Goal: Transaction & Acquisition: Purchase product/service

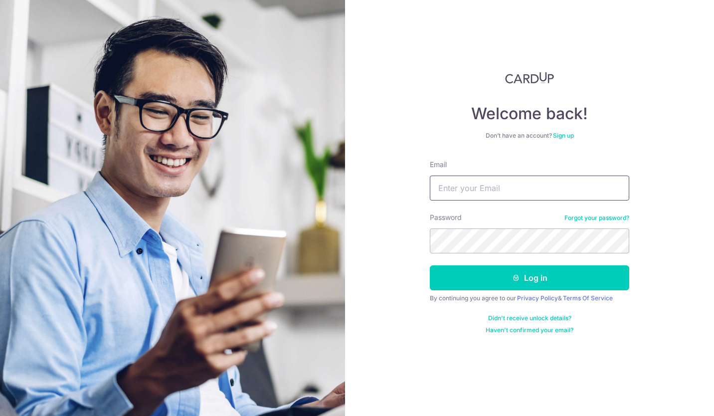
type input "jonlliong@hotmail.com"
click at [550, 279] on button "Log in" at bounding box center [529, 277] width 199 height 25
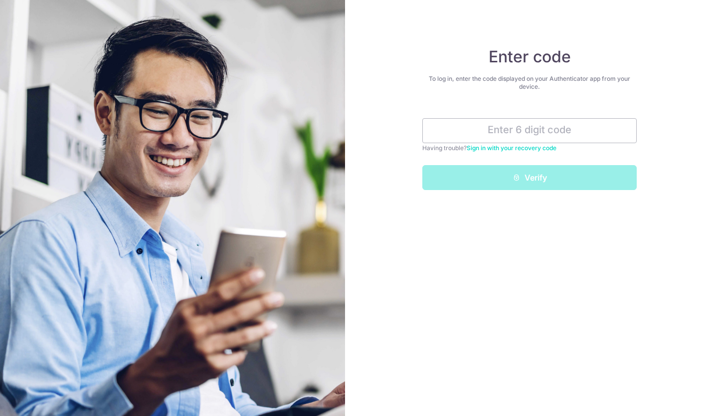
click at [539, 130] on input "text" at bounding box center [529, 130] width 214 height 25
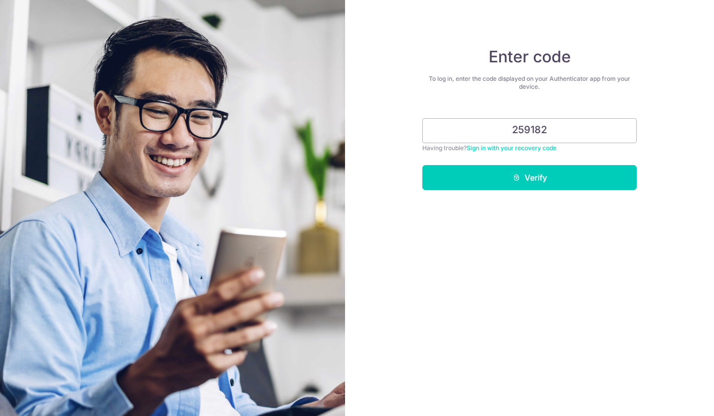
type input "259182"
click at [556, 180] on button "Verify" at bounding box center [529, 177] width 214 height 25
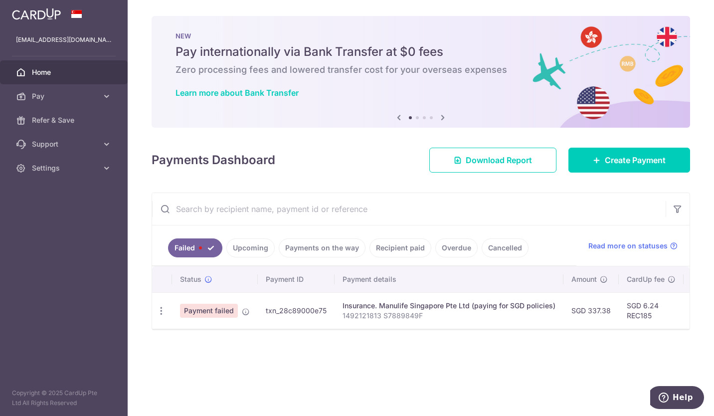
click at [256, 249] on link "Upcoming" at bounding box center [250, 247] width 48 height 19
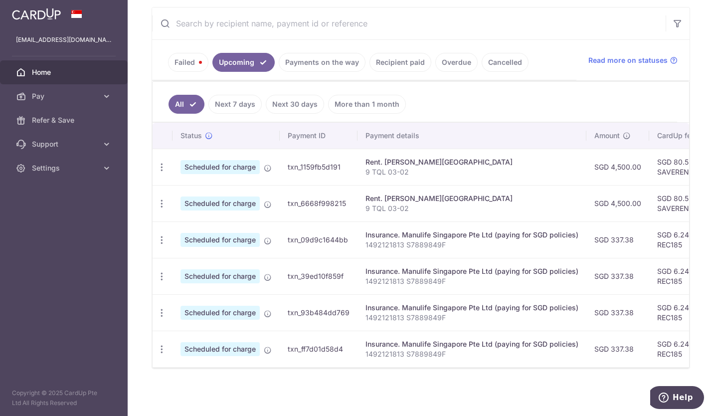
scroll to position [190, 0]
click at [399, 62] on link "Recipient paid" at bounding box center [400, 62] width 62 height 19
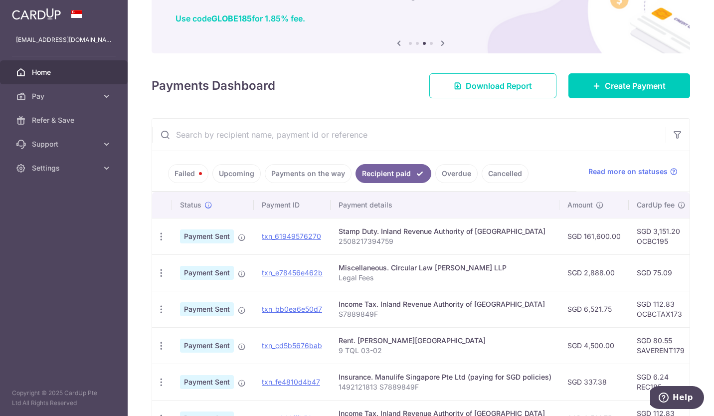
click at [192, 177] on link "Failed" at bounding box center [188, 173] width 40 height 19
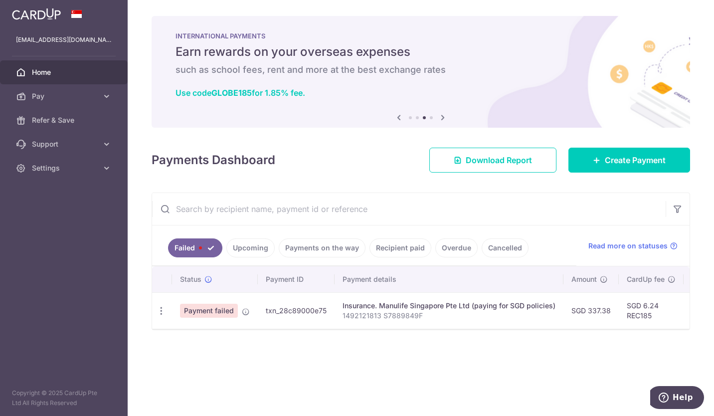
scroll to position [0, 0]
click at [247, 250] on link "Upcoming" at bounding box center [250, 247] width 48 height 19
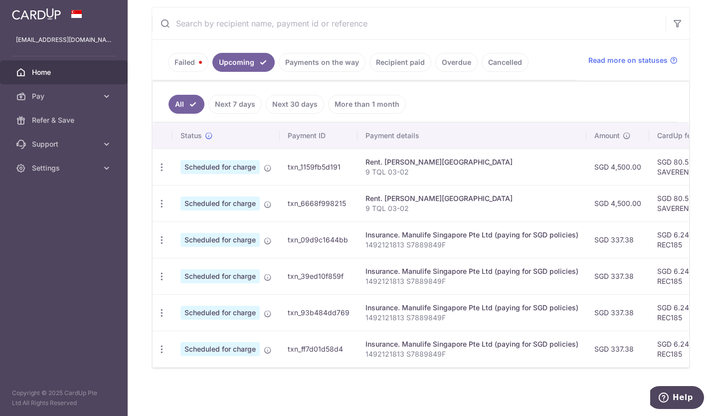
scroll to position [188, 0]
click at [54, 75] on span "Home" at bounding box center [65, 72] width 66 height 10
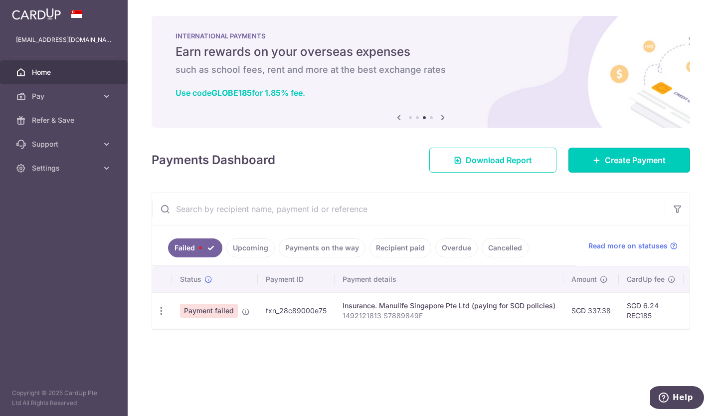
click at [647, 158] on span "Create Payment" at bounding box center [635, 160] width 61 height 12
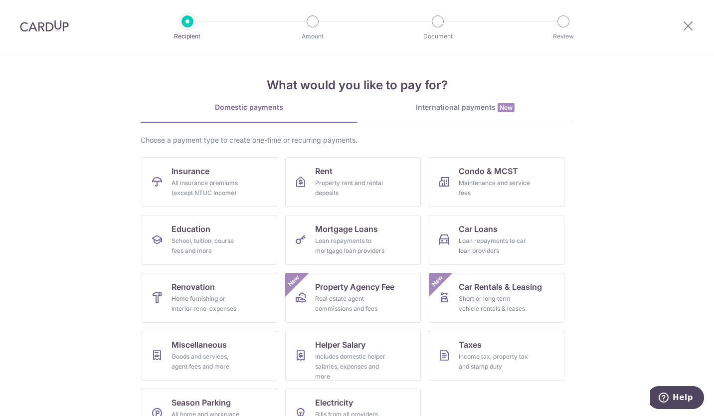
scroll to position [30, 0]
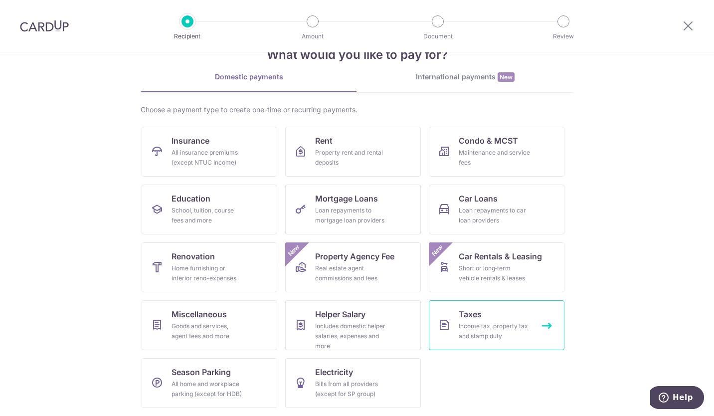
click at [497, 328] on div "Income tax, property tax and stamp duty" at bounding box center [495, 331] width 72 height 20
click at [546, 325] on link "Taxes Income tax, property tax and stamp duty" at bounding box center [497, 325] width 136 height 50
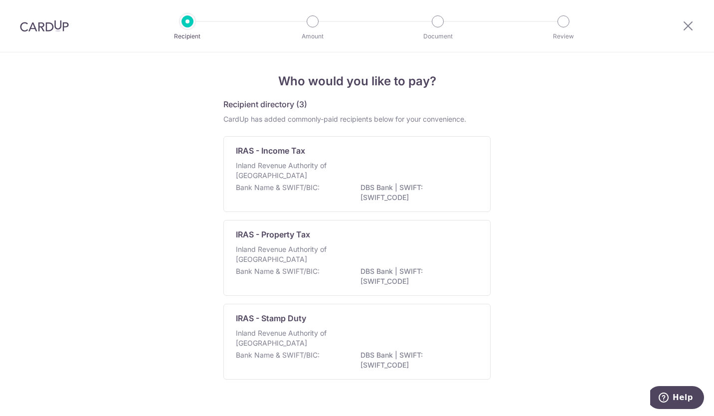
click at [476, 156] on div "IRAS - Income Tax Inland Revenue Authority of Singapore Bank Name & SWIFT/BIC: …" at bounding box center [356, 174] width 267 height 76
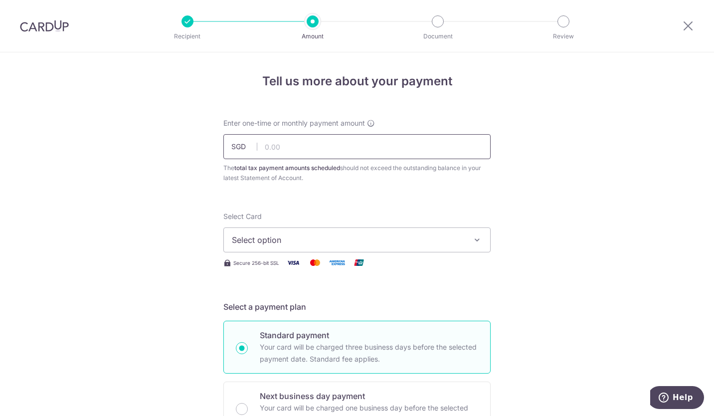
click at [337, 149] on input "text" at bounding box center [356, 146] width 267 height 25
type input "6,521.75"
click at [427, 238] on span "Select option" at bounding box center [348, 240] width 232 height 12
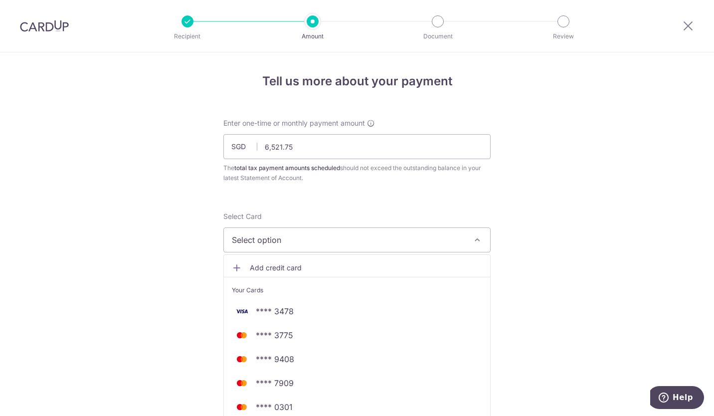
click at [289, 315] on span "**** 3478" at bounding box center [275, 311] width 38 height 12
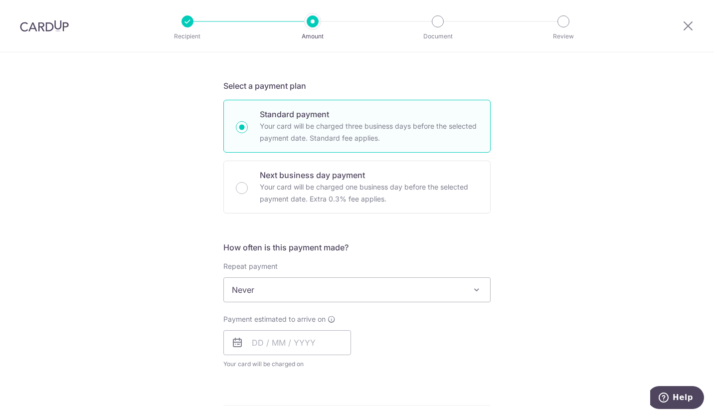
scroll to position [220, 0]
click at [371, 288] on span "Never" at bounding box center [357, 291] width 266 height 24
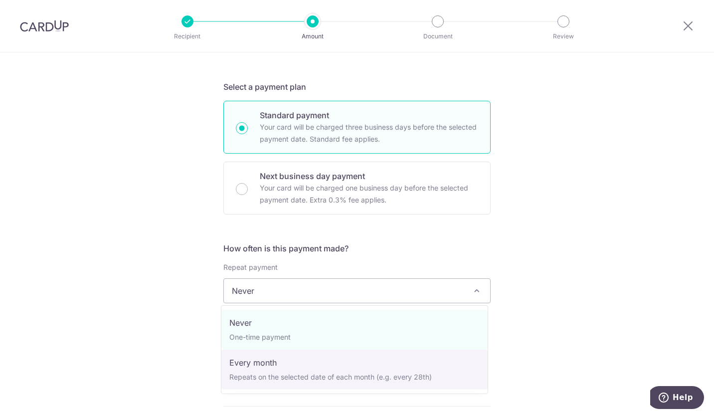
select select "3"
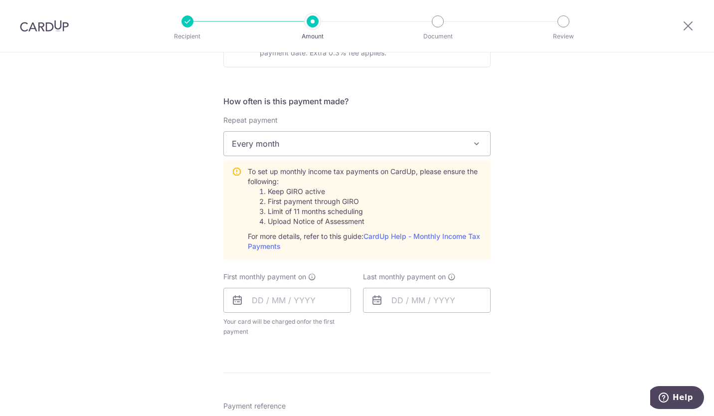
scroll to position [366, 0]
click at [269, 303] on input "text" at bounding box center [287, 300] width 128 height 25
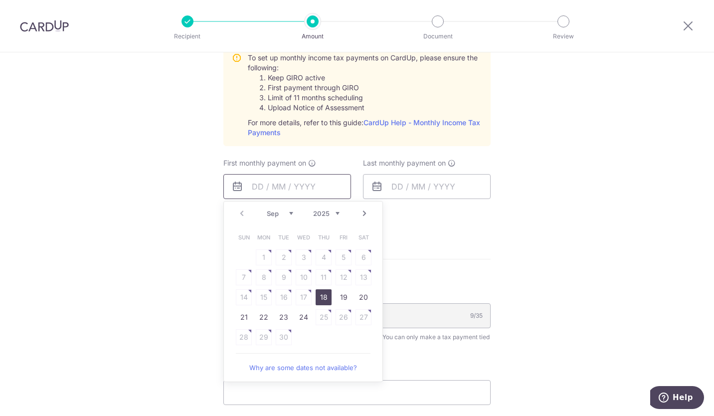
scroll to position [474, 0]
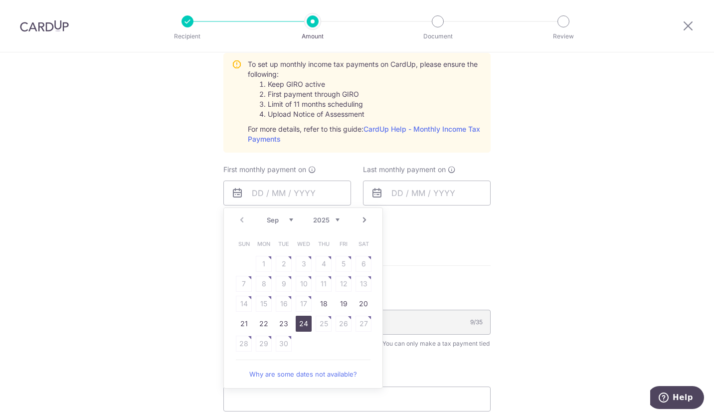
click at [299, 327] on link "24" at bounding box center [304, 324] width 16 height 16
type input "[DATE]"
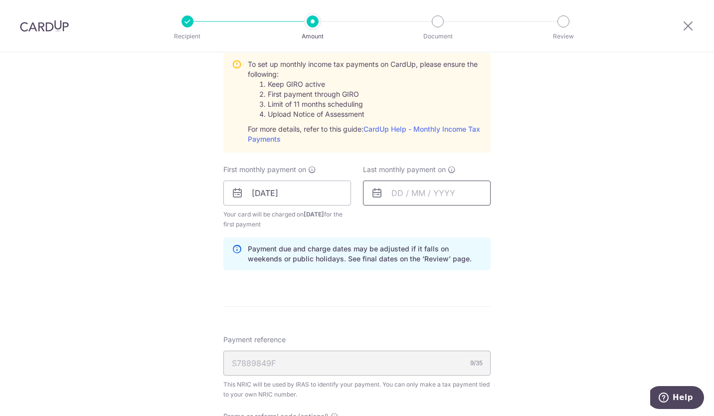
click at [409, 194] on input "text" at bounding box center [427, 193] width 128 height 25
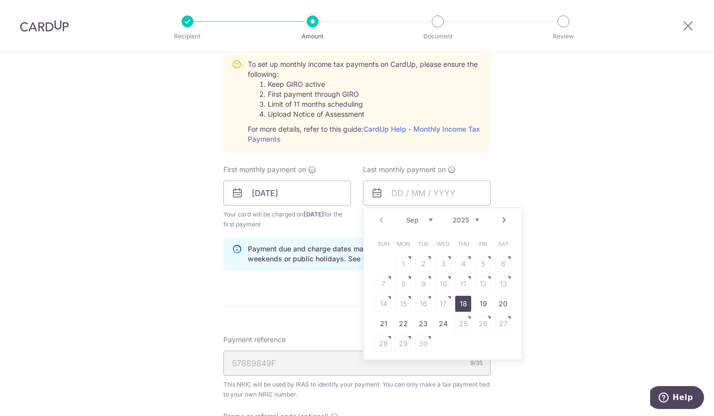
click at [501, 220] on link "Next" at bounding box center [504, 220] width 12 height 12
click at [502, 221] on link "Next" at bounding box center [504, 220] width 12 height 12
click at [501, 222] on link "Next" at bounding box center [504, 220] width 12 height 12
click at [502, 221] on link "Next" at bounding box center [504, 220] width 12 height 12
click at [501, 221] on link "Next" at bounding box center [504, 220] width 12 height 12
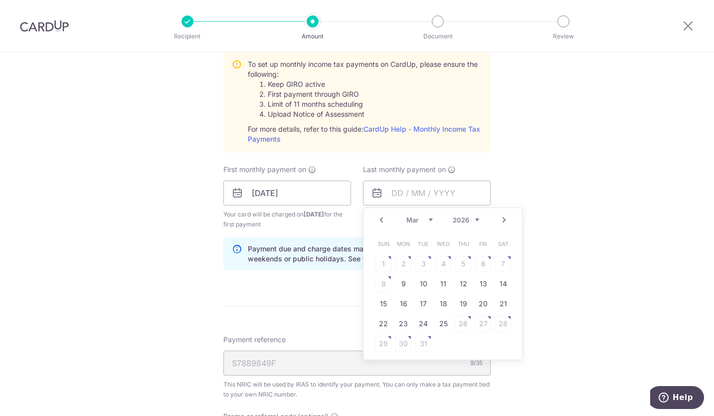
click at [501, 222] on link "Next" at bounding box center [504, 220] width 12 height 12
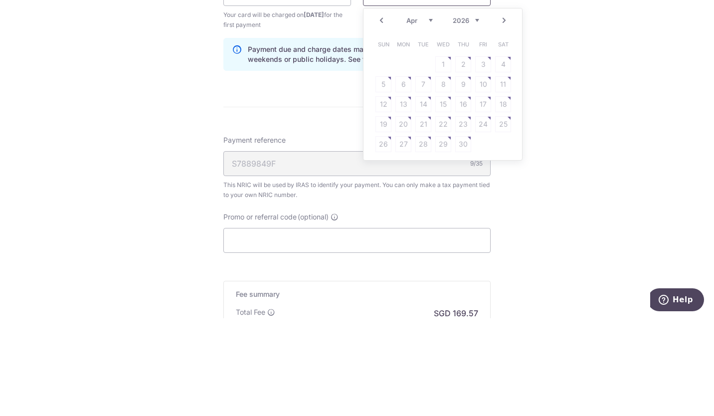
scroll to position [576, 0]
click at [381, 119] on link "Prev" at bounding box center [381, 118] width 12 height 12
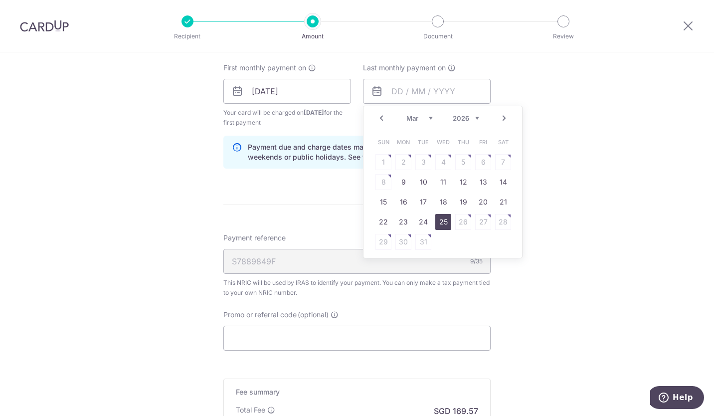
click at [441, 224] on link "25" at bounding box center [443, 222] width 16 height 16
type input "[DATE]"
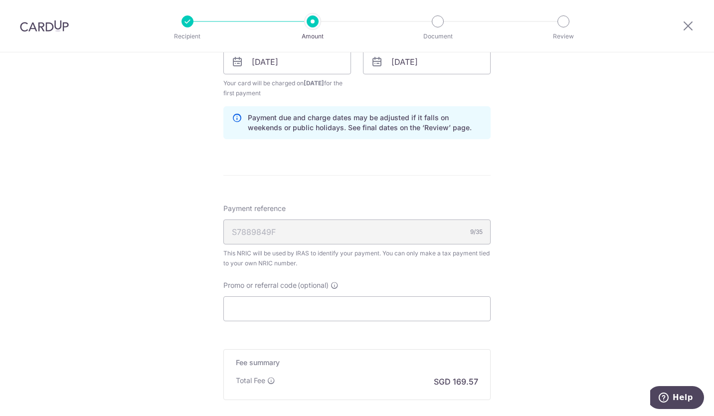
scroll to position [605, 0]
click at [380, 310] on input "Promo or referral code (optional)" at bounding box center [356, 309] width 267 height 25
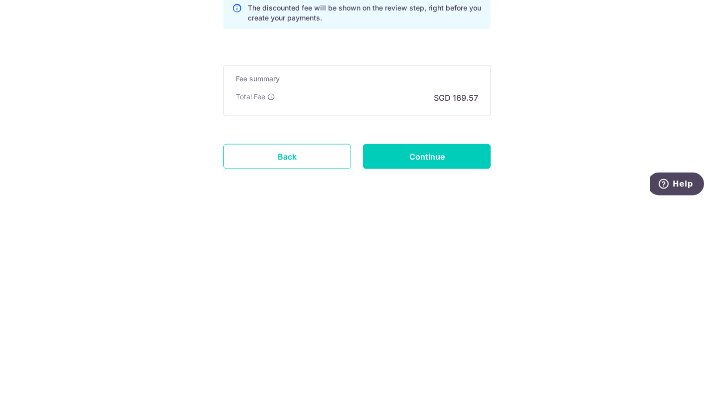
scroll to position [727, 0]
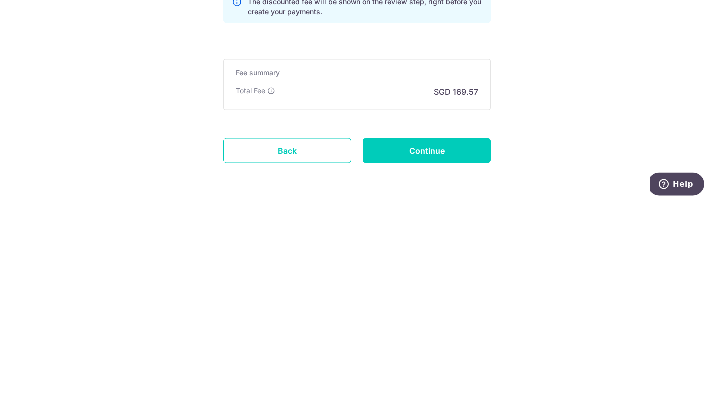
type input "3newr1"
click at [434, 363] on input "Continue" at bounding box center [427, 364] width 128 height 25
type input "Create Schedule"
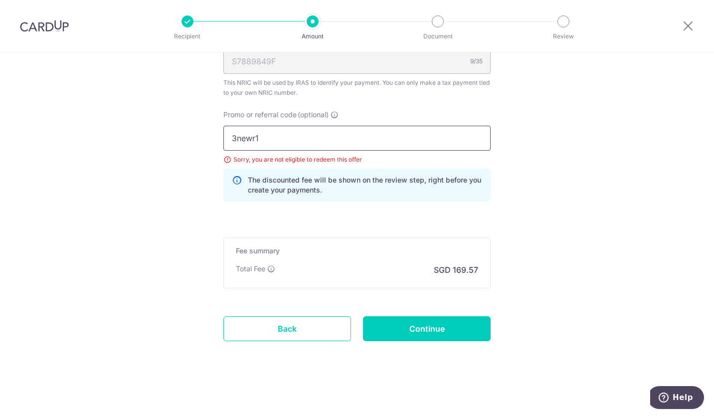
click at [327, 136] on input "3newr1" at bounding box center [356, 138] width 267 height 25
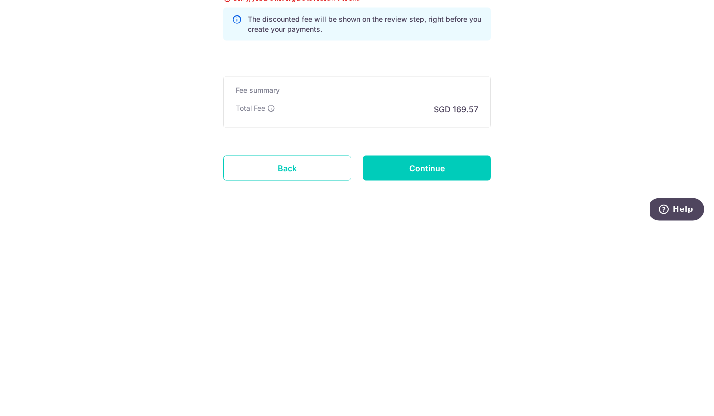
scroll to position [593, 0]
type input "3NEWR1"
click at [444, 357] on input "Continue" at bounding box center [427, 357] width 128 height 25
type input "Update Schedule"
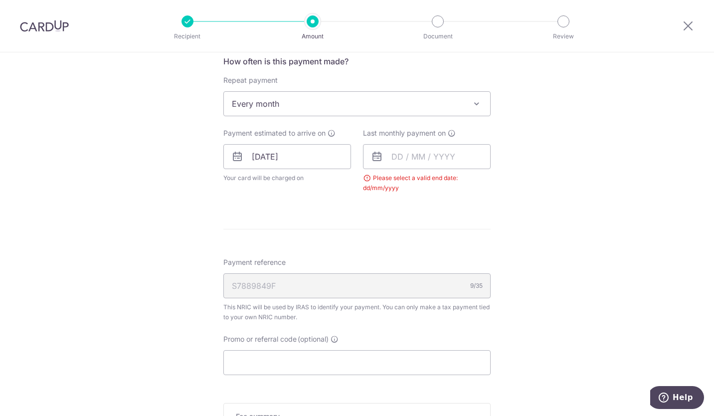
scroll to position [407, 0]
click at [450, 159] on input "text" at bounding box center [427, 156] width 128 height 25
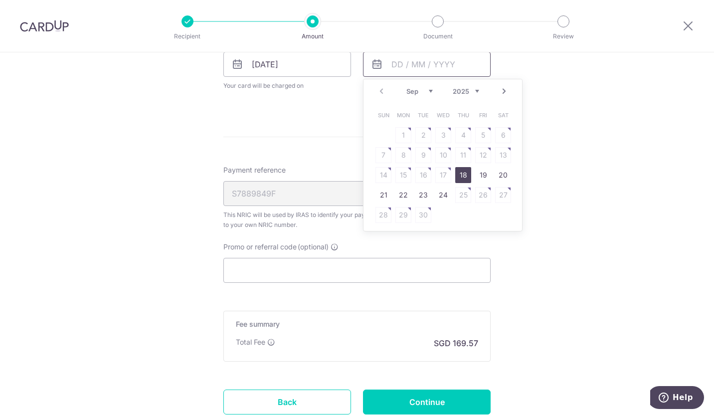
scroll to position [495, 0]
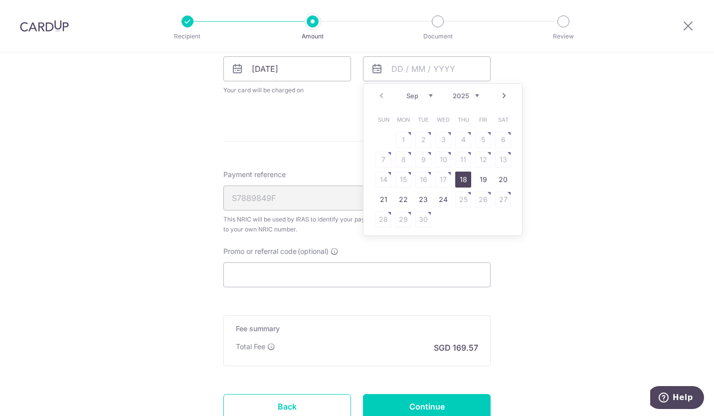
click at [502, 98] on link "Next" at bounding box center [504, 96] width 12 height 12
click at [502, 99] on link "Next" at bounding box center [504, 96] width 12 height 12
click at [506, 100] on link "Next" at bounding box center [504, 96] width 12 height 12
click at [501, 101] on link "Next" at bounding box center [504, 96] width 12 height 12
click at [505, 98] on link "Next" at bounding box center [504, 96] width 12 height 12
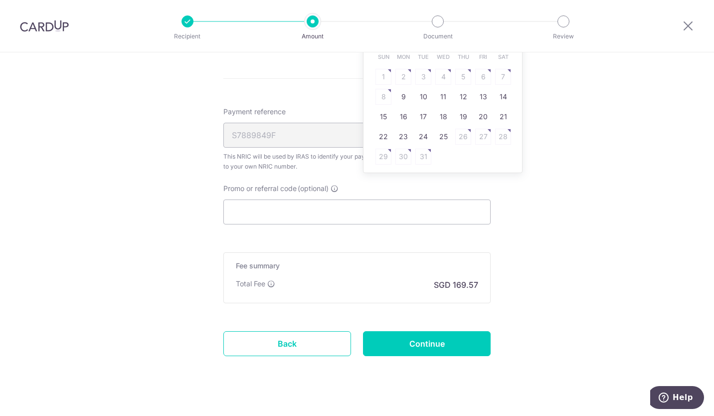
scroll to position [557, 0]
click at [437, 139] on link "25" at bounding box center [443, 137] width 16 height 16
type input "[DATE]"
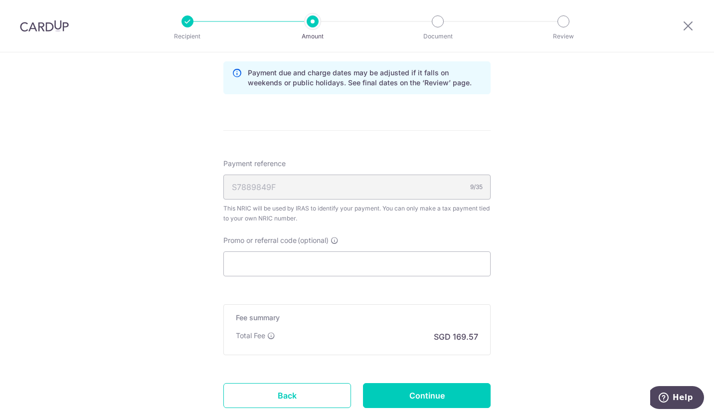
scroll to position [555, 0]
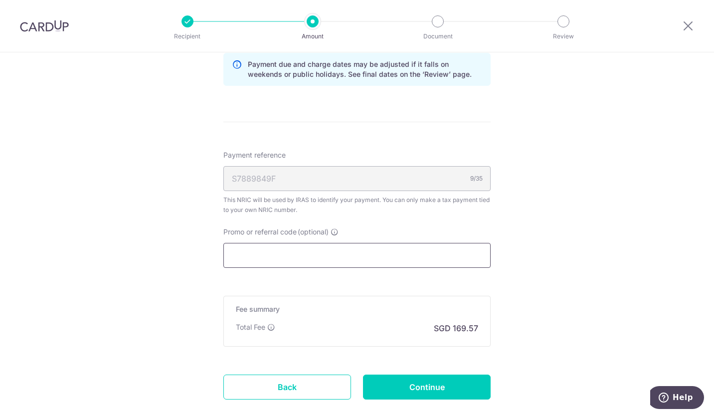
click at [358, 255] on input "Promo or referral code (optional)" at bounding box center [356, 255] width 267 height 25
click at [303, 253] on input "Promo or referral code (optional)" at bounding box center [356, 255] width 267 height 25
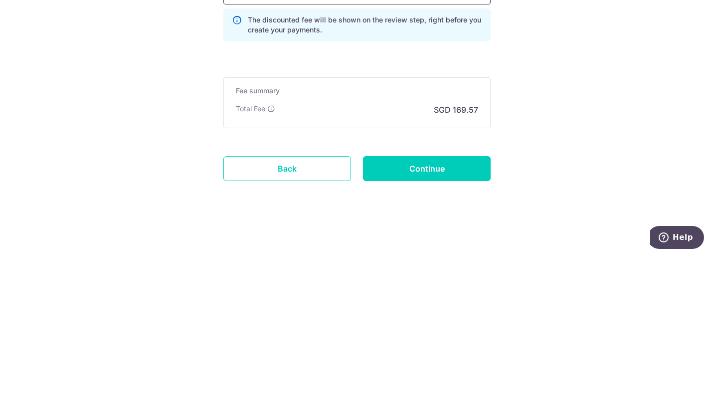
scroll to position [651, 0]
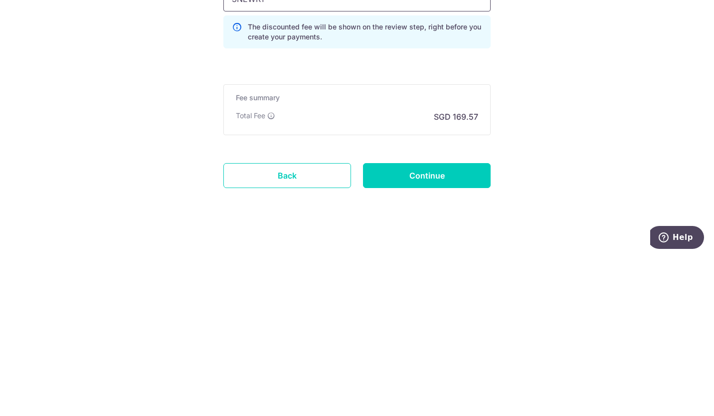
type input "3NEWR1"
click at [433, 335] on input "Continue" at bounding box center [427, 335] width 128 height 25
type input "Update Schedule"
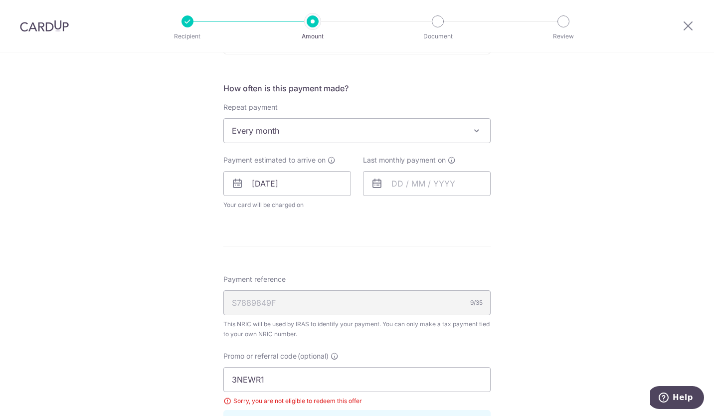
scroll to position [477, 0]
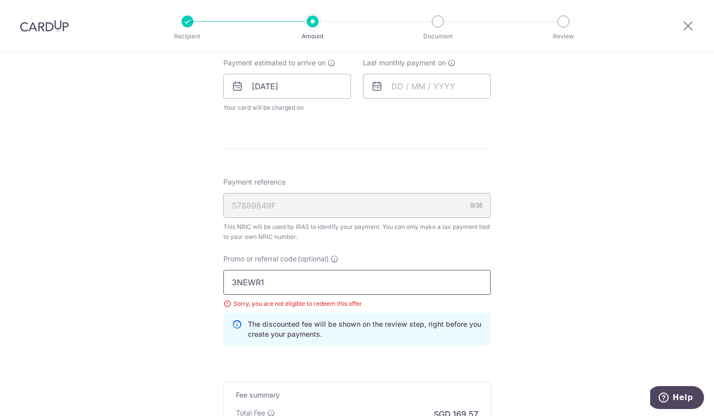
click at [307, 280] on input "3NEWR1" at bounding box center [356, 282] width 267 height 25
click at [279, 284] on input "3NEWR1" at bounding box center [356, 282] width 267 height 25
click at [286, 278] on input "3NEWR1" at bounding box center [356, 282] width 267 height 25
click at [288, 280] on input "3NEWR1" at bounding box center [356, 282] width 267 height 25
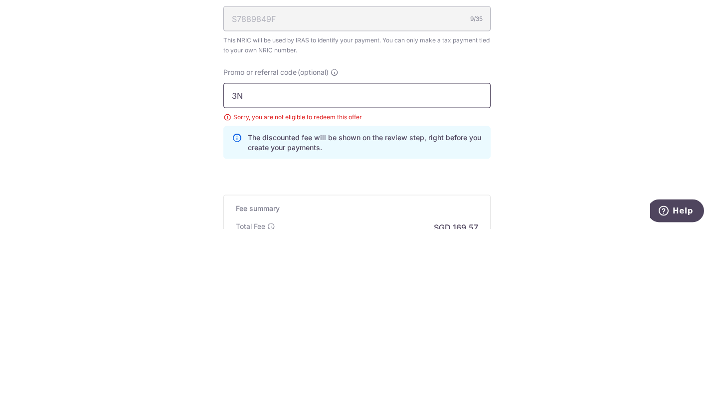
type input "3"
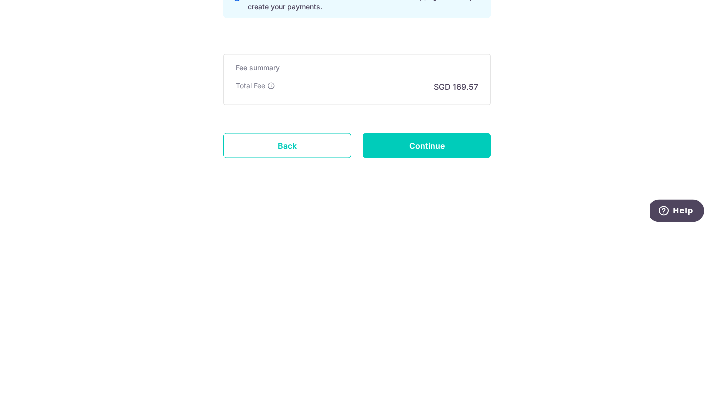
scroll to position [621, 0]
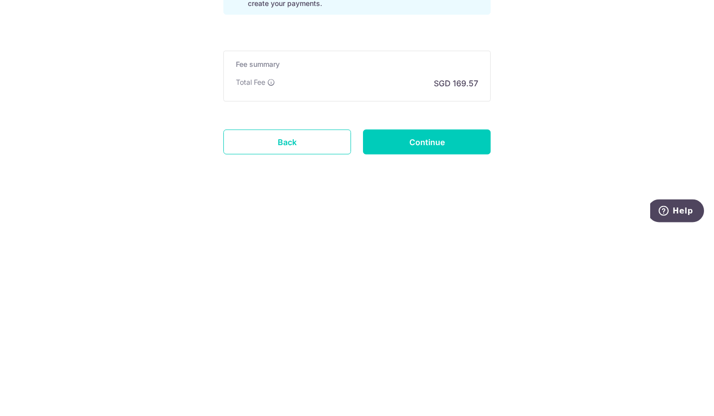
type input "VTAX25R"
click at [435, 332] on input "Continue" at bounding box center [427, 328] width 128 height 25
type input "Update Schedule"
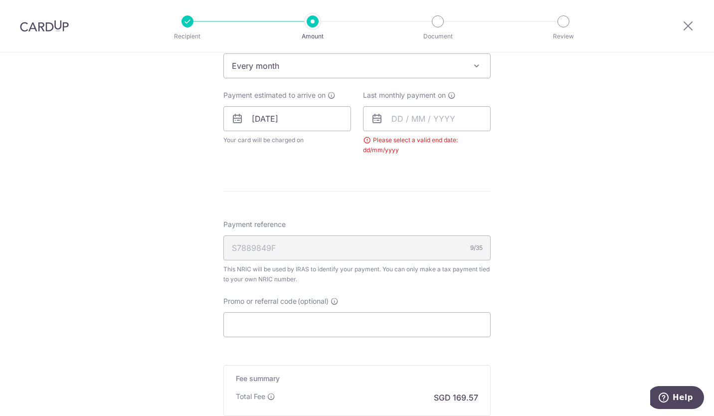
scroll to position [422, 0]
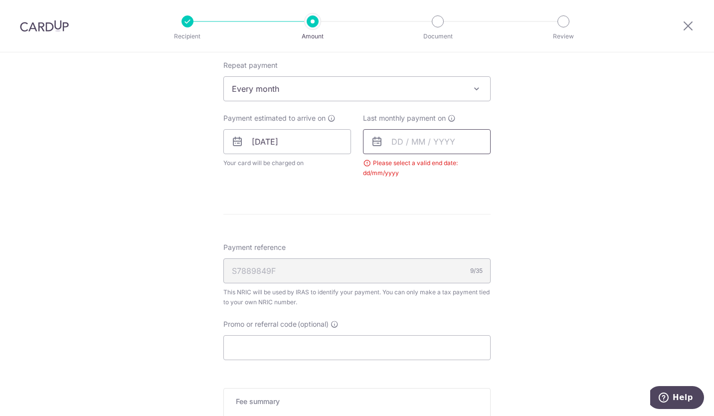
click at [452, 145] on input "text" at bounding box center [427, 141] width 128 height 25
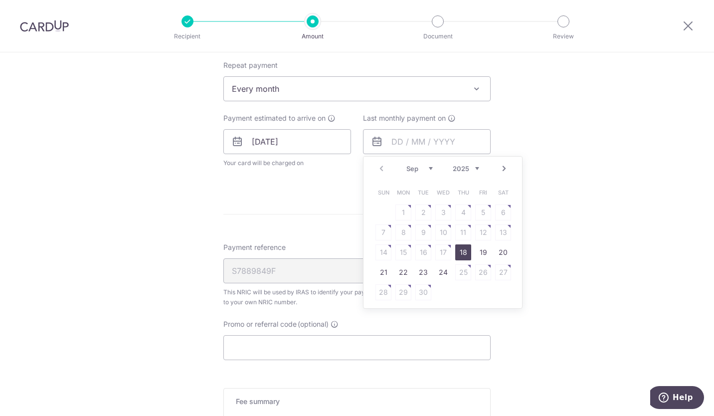
click at [498, 169] on link "Next" at bounding box center [504, 169] width 12 height 12
click at [499, 171] on link "Next" at bounding box center [504, 169] width 12 height 12
click at [495, 173] on div "Prev Next Sep Oct Nov [DATE] 2026" at bounding box center [443, 169] width 159 height 24
click at [500, 172] on link "Next" at bounding box center [504, 169] width 12 height 12
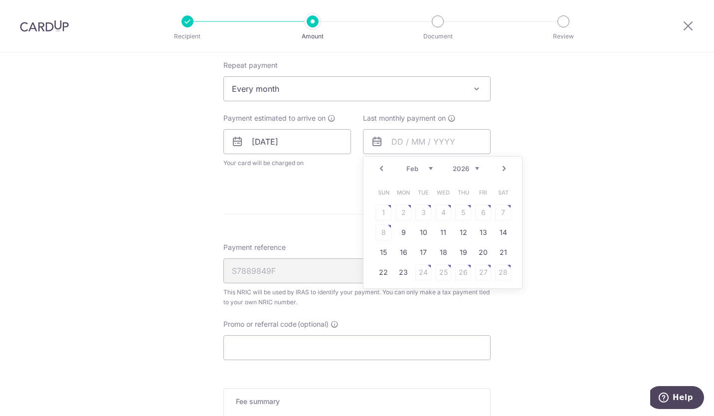
click at [504, 170] on link "Next" at bounding box center [504, 169] width 12 height 12
click at [442, 271] on link "25" at bounding box center [443, 272] width 16 height 16
type input "25/03/2026"
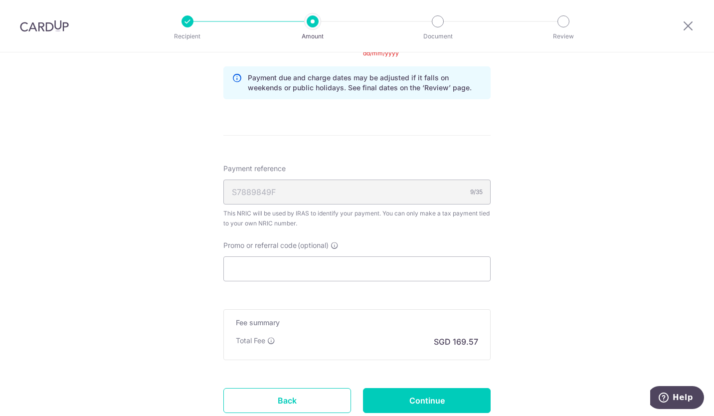
scroll to position [543, 0]
click at [315, 267] on input "Promo or referral code (optional)" at bounding box center [356, 267] width 267 height 25
click at [278, 271] on input "Promo or referral code (optional)" at bounding box center [356, 267] width 267 height 25
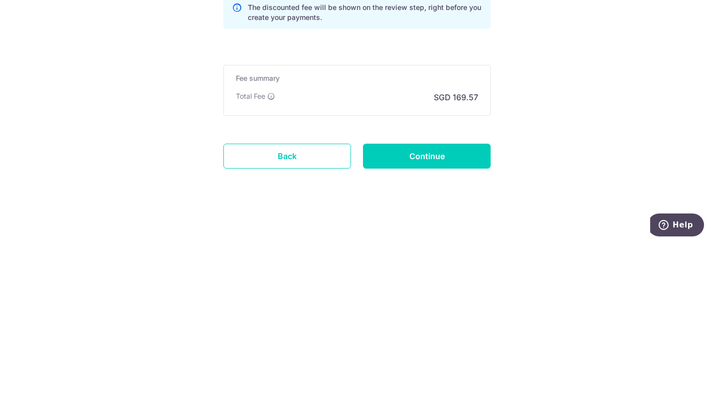
scroll to position [656, 0]
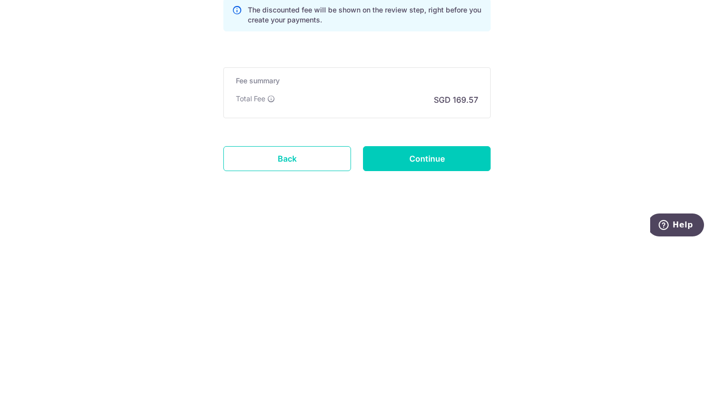
type input "VTAX25R"
click at [427, 327] on input "Continue" at bounding box center [427, 331] width 128 height 25
type input "Update Schedule"
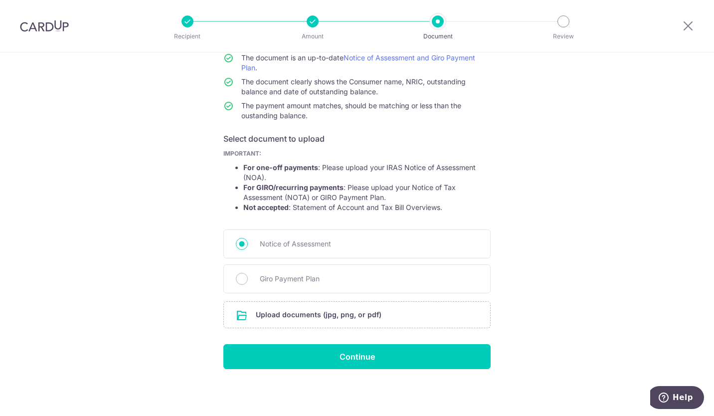
scroll to position [93, 0]
click at [273, 277] on span "Giro Payment Plan" at bounding box center [369, 279] width 218 height 12
click at [248, 277] on input "Giro Payment Plan" at bounding box center [242, 279] width 12 height 12
radio input "true"
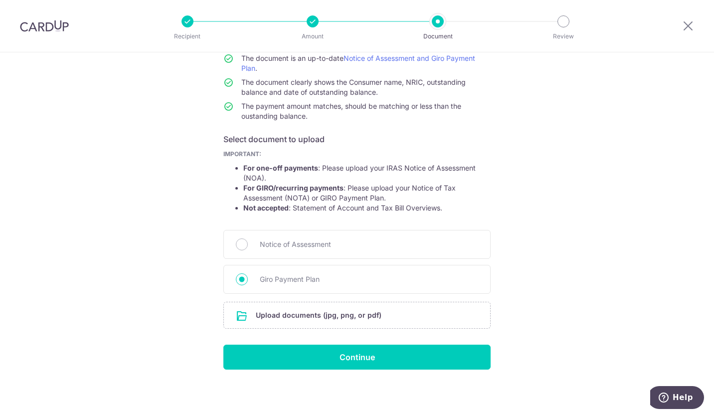
click at [346, 314] on input "file" at bounding box center [357, 315] width 266 height 26
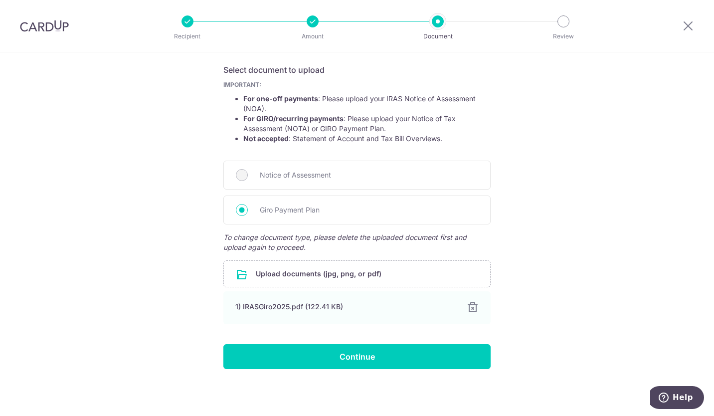
scroll to position [161, 0]
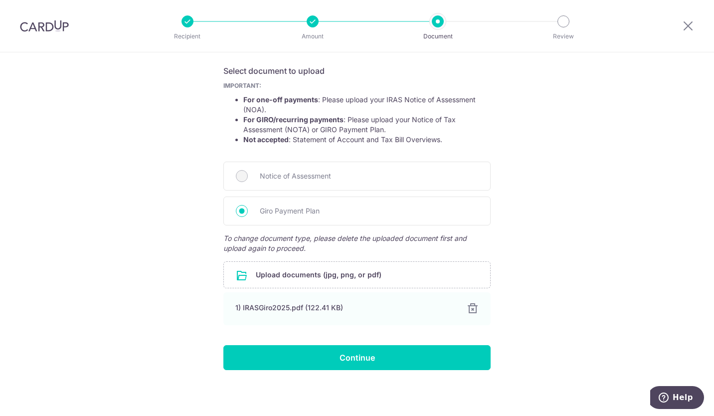
click at [371, 176] on span "Notice of Assessment" at bounding box center [369, 176] width 218 height 12
click at [377, 215] on span "Giro Payment Plan" at bounding box center [369, 211] width 218 height 12
click at [248, 215] on input "Giro Payment Plan" at bounding box center [242, 211] width 12 height 12
click at [356, 359] on input "Continue" at bounding box center [356, 357] width 267 height 25
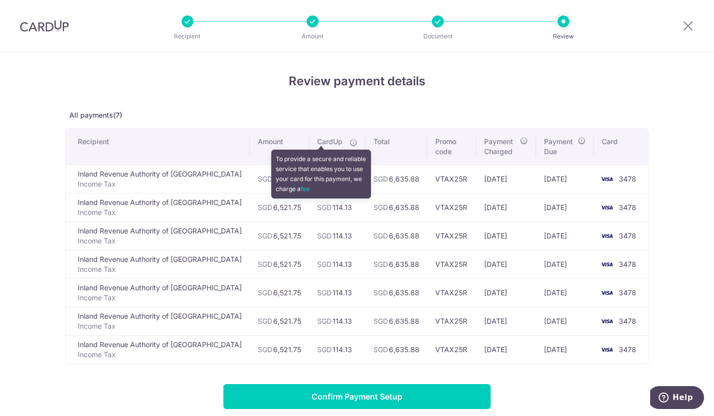
click at [350, 145] on icon at bounding box center [354, 143] width 8 height 8
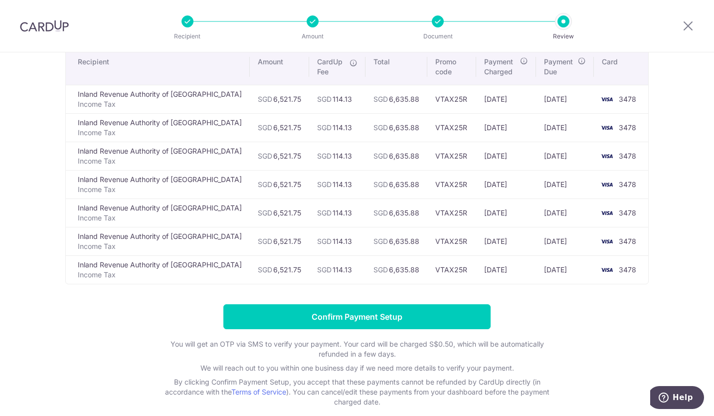
scroll to position [96, 0]
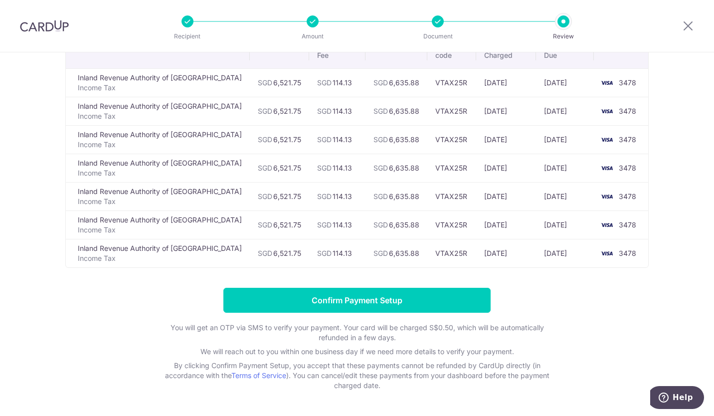
click at [367, 299] on input "Confirm Payment Setup" at bounding box center [356, 300] width 267 height 25
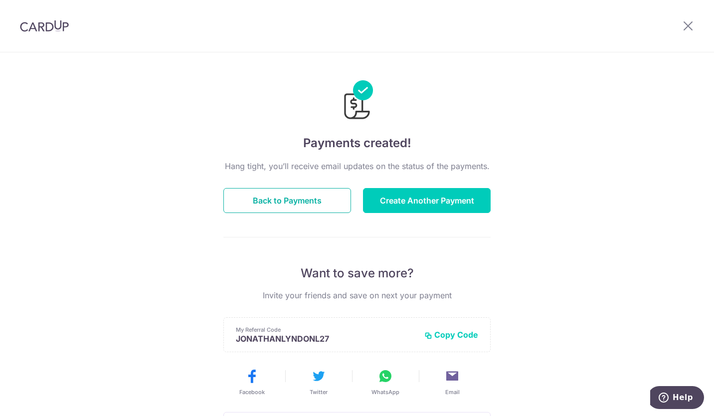
click at [301, 196] on button "Back to Payments" at bounding box center [287, 200] width 128 height 25
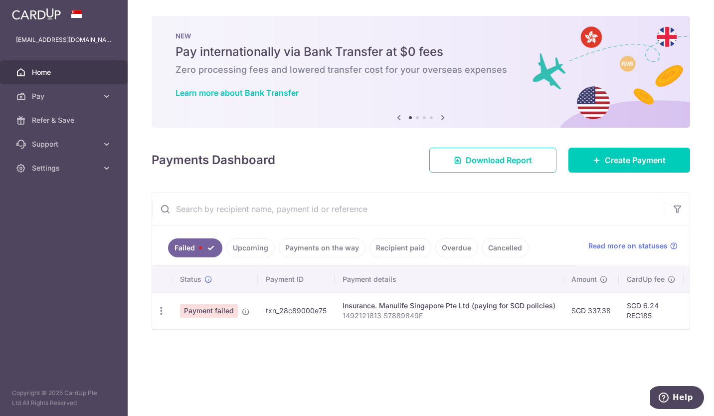
click at [249, 250] on link "Upcoming" at bounding box center [250, 247] width 48 height 19
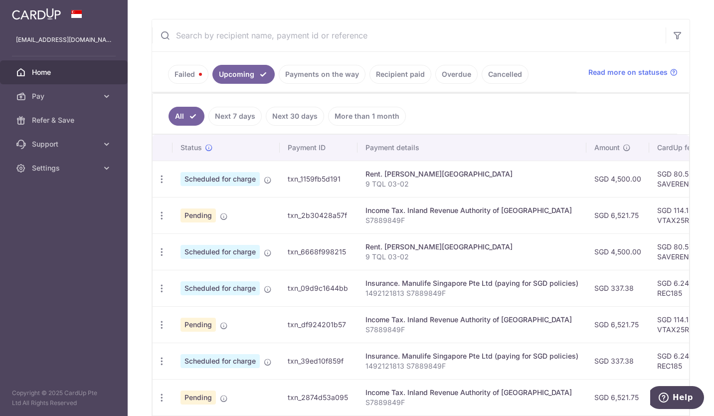
click at [332, 80] on link "Payments on the way" at bounding box center [322, 74] width 87 height 19
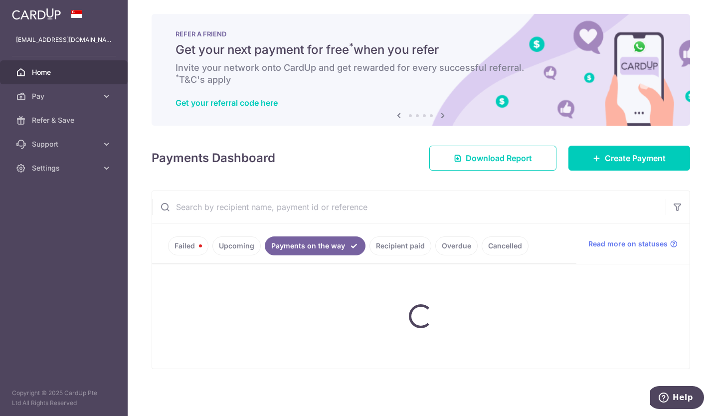
scroll to position [34, 0]
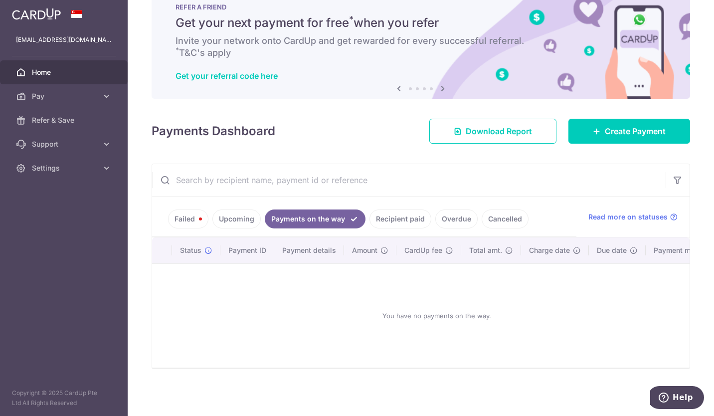
click at [397, 215] on link "Recipient paid" at bounding box center [400, 218] width 62 height 19
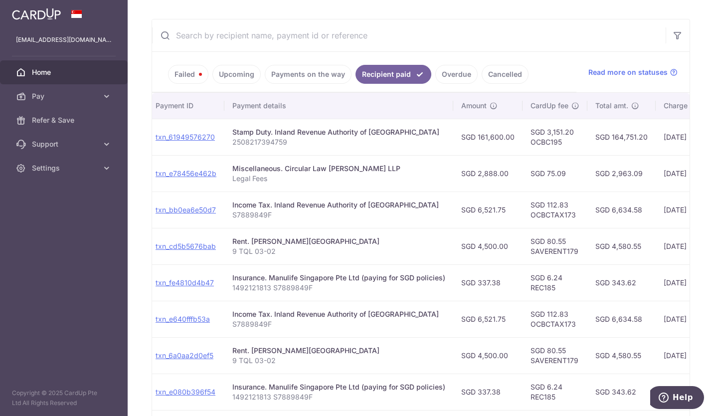
scroll to position [0, 0]
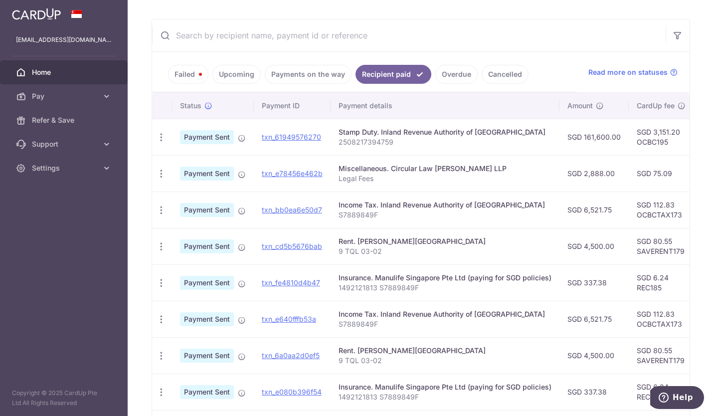
click at [308, 77] on link "Payments on the way" at bounding box center [308, 74] width 87 height 19
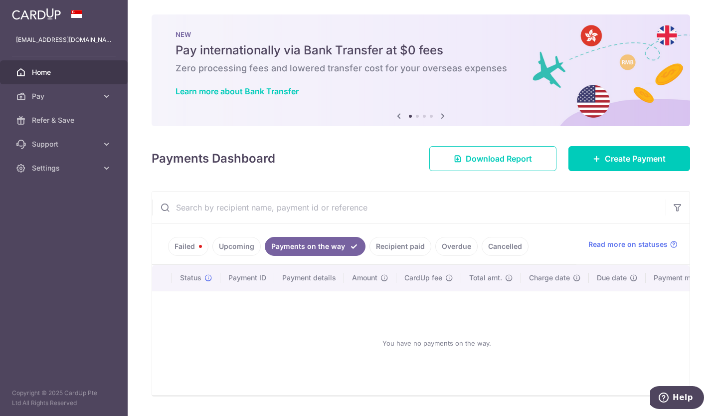
scroll to position [34, 0]
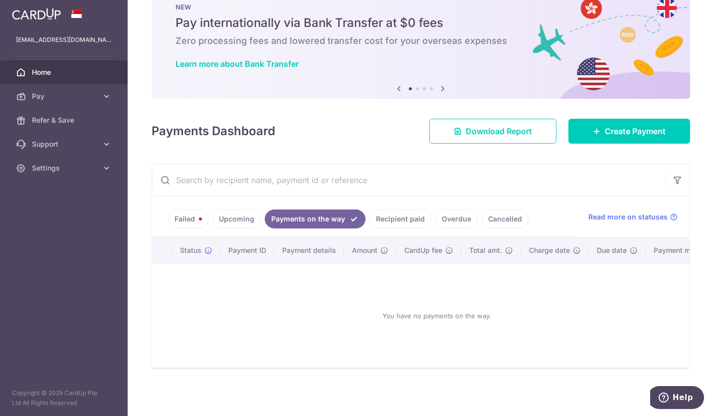
click at [239, 219] on link "Upcoming" at bounding box center [236, 218] width 48 height 19
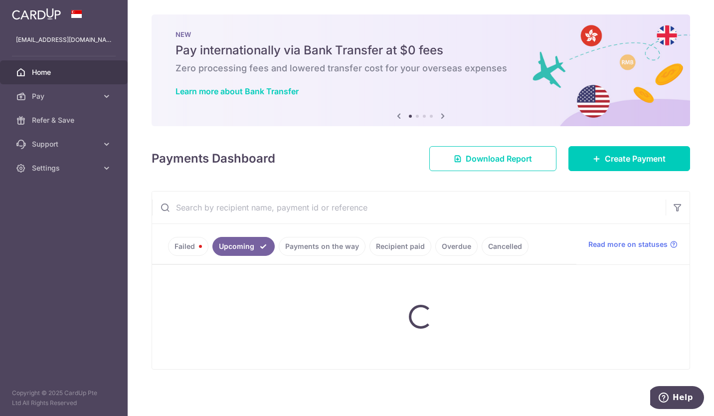
scroll to position [174, 0]
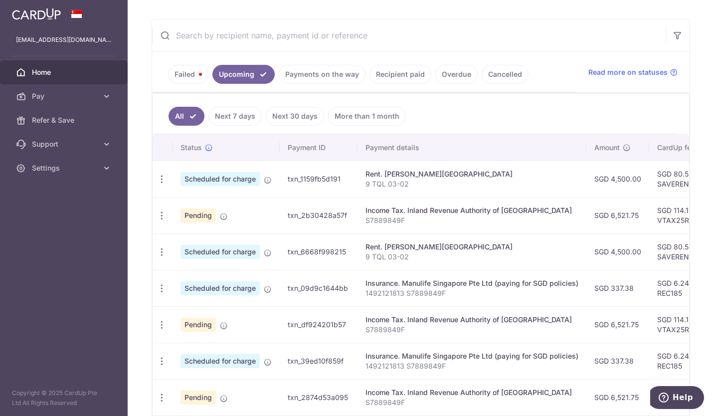
click at [188, 71] on link "Failed" at bounding box center [188, 74] width 40 height 19
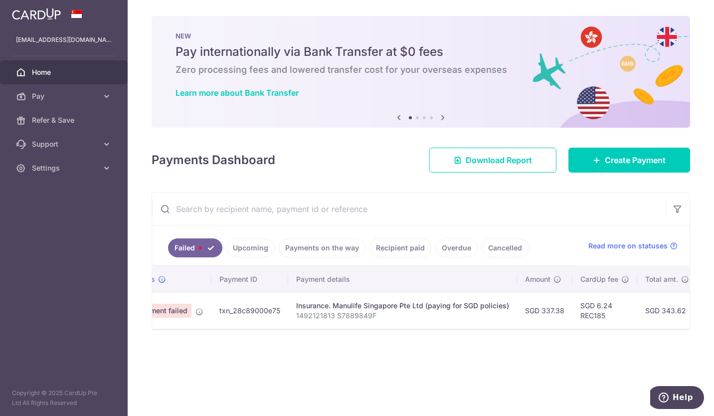
scroll to position [0, 0]
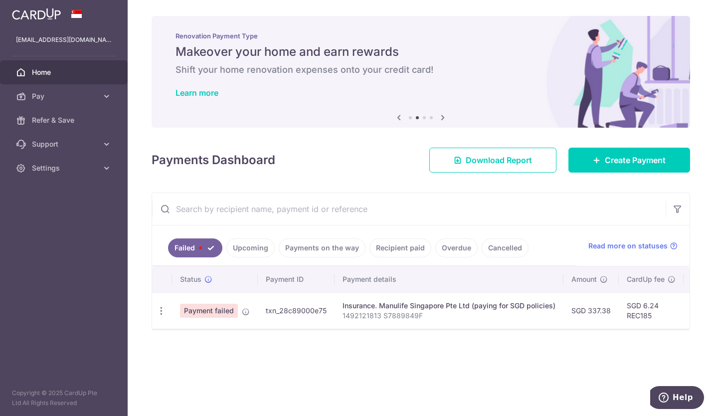
click at [164, 312] on icon "button" at bounding box center [161, 311] width 10 height 10
click at [212, 334] on span "Update payment" at bounding box center [215, 338] width 68 height 12
radio input "true"
type input "337.38"
type input "1492121813 S7889849F"
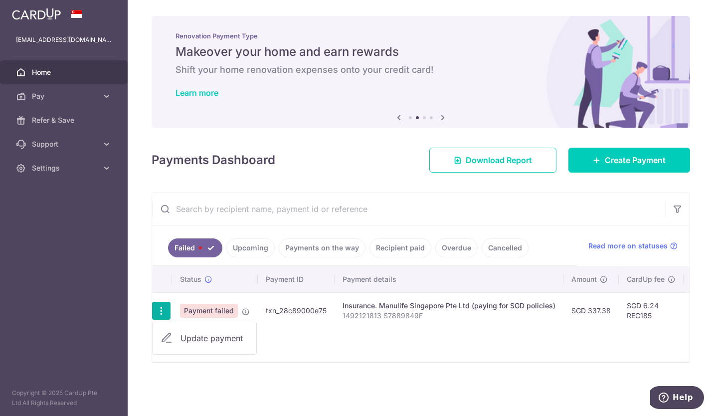
type input "REC185"
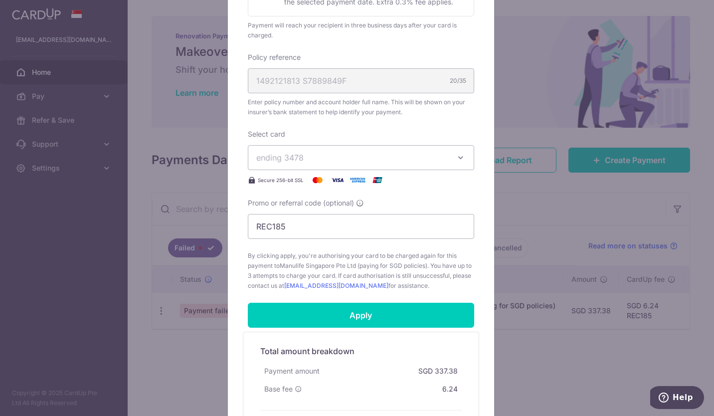
scroll to position [273, 0]
click at [369, 319] on input "Apply" at bounding box center [361, 314] width 226 height 25
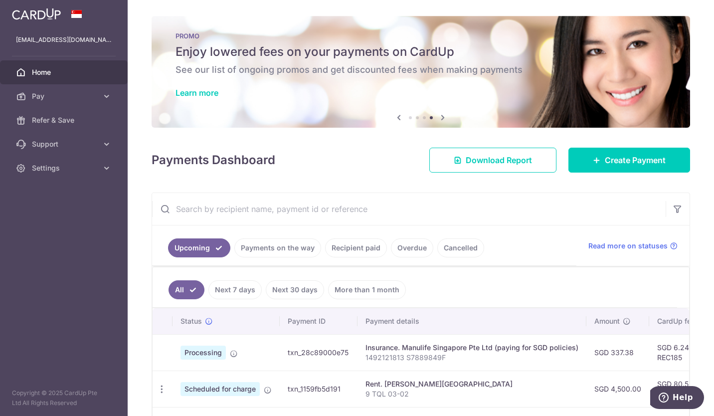
click at [50, 77] on link "Home" at bounding box center [64, 72] width 128 height 24
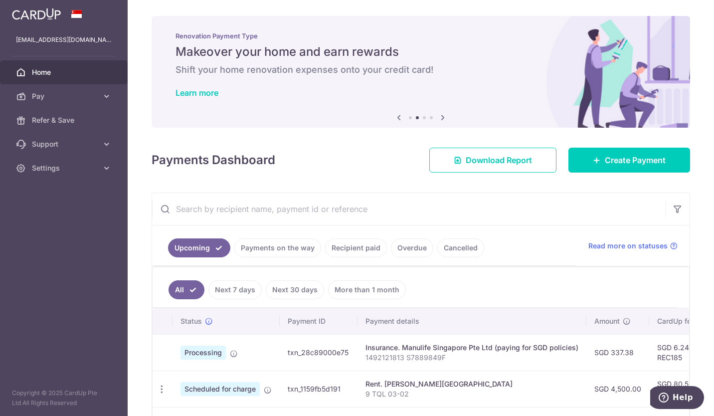
click at [47, 74] on span "Home" at bounding box center [65, 72] width 66 height 10
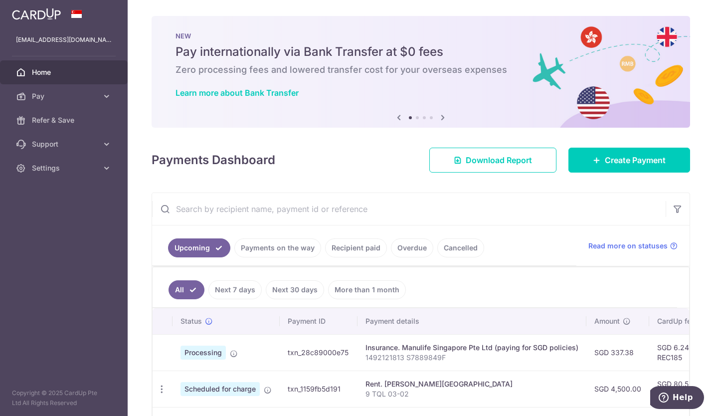
click at [55, 71] on span "Home" at bounding box center [65, 72] width 66 height 10
click at [630, 163] on span "Create Payment" at bounding box center [635, 160] width 61 height 12
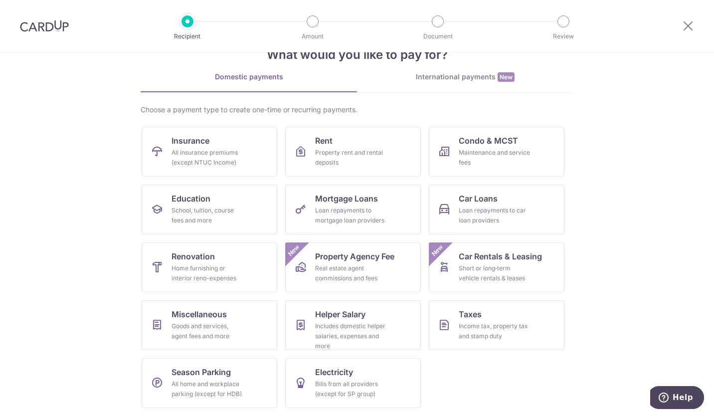
scroll to position [29, 0]
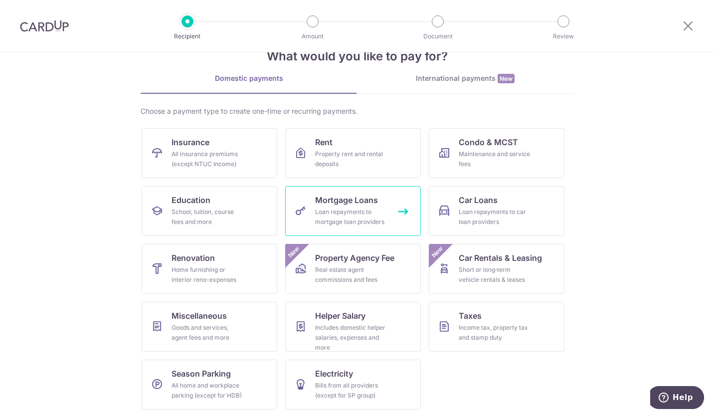
click at [347, 222] on div "Loan repayments to mortgage loan providers" at bounding box center [351, 217] width 72 height 20
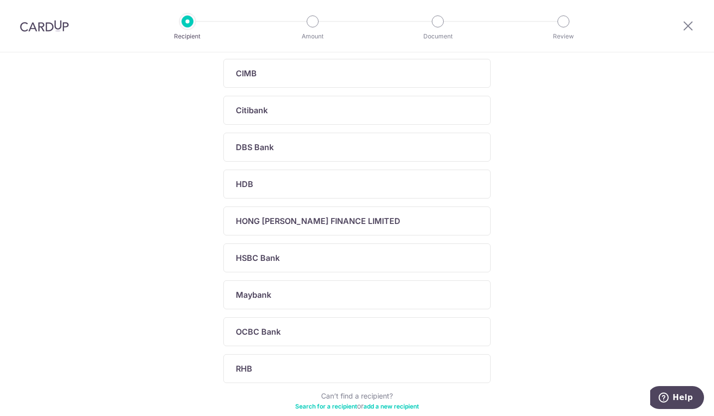
scroll to position [240, 0]
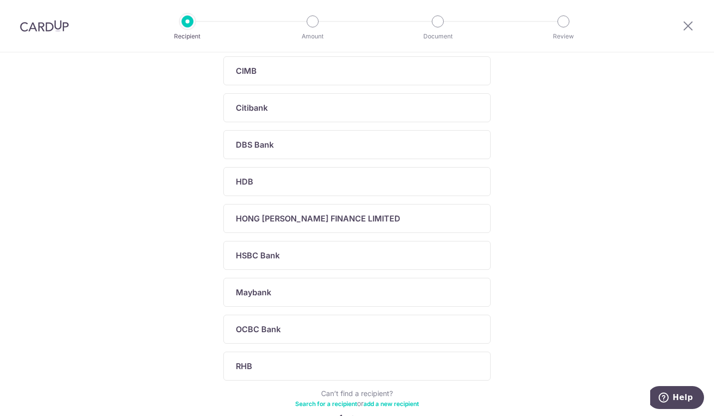
click at [357, 336] on div "OCBC Bank" at bounding box center [356, 329] width 267 height 29
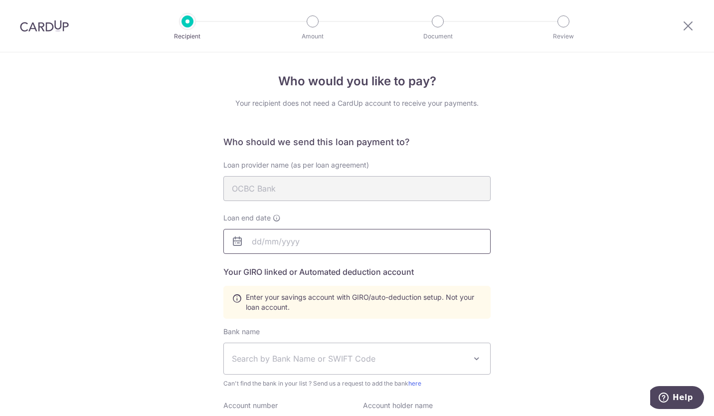
click at [367, 243] on input "text" at bounding box center [356, 241] width 267 height 25
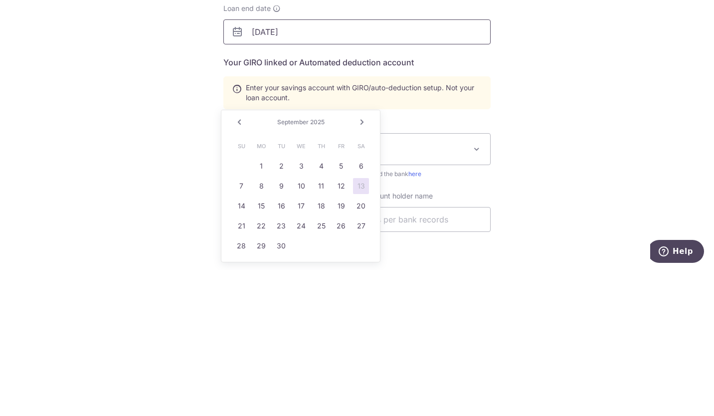
scroll to position [61, 0]
click at [346, 179] on input "[DATE]" at bounding box center [356, 180] width 267 height 25
type input "18/08/2043"
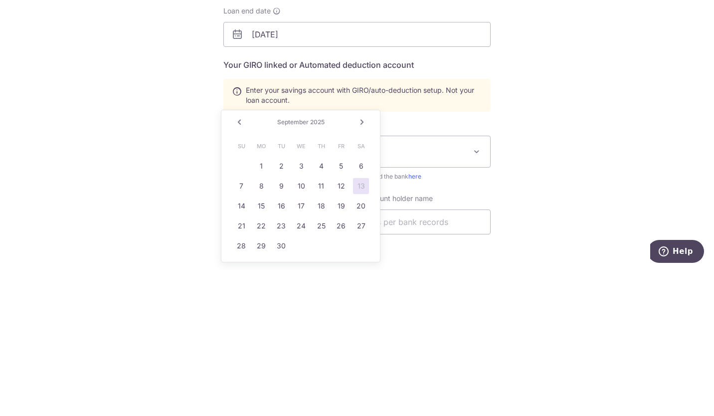
click at [590, 267] on div "Who would you like to pay? Your recipient does not need a CardUp account to rec…" at bounding box center [357, 287] width 714 height 590
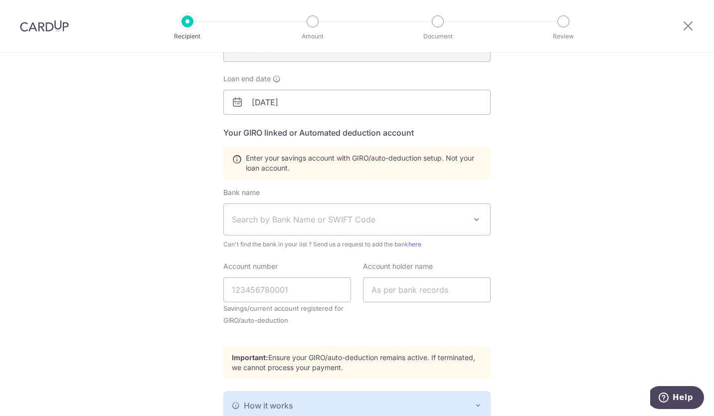
scroll to position [138, 0]
click at [422, 222] on span "Search by Bank Name or SWIFT Code" at bounding box center [349, 220] width 234 height 12
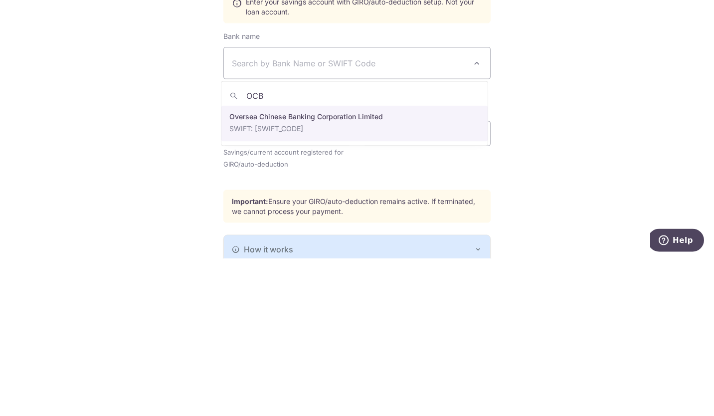
type input "OCBC"
select select "12"
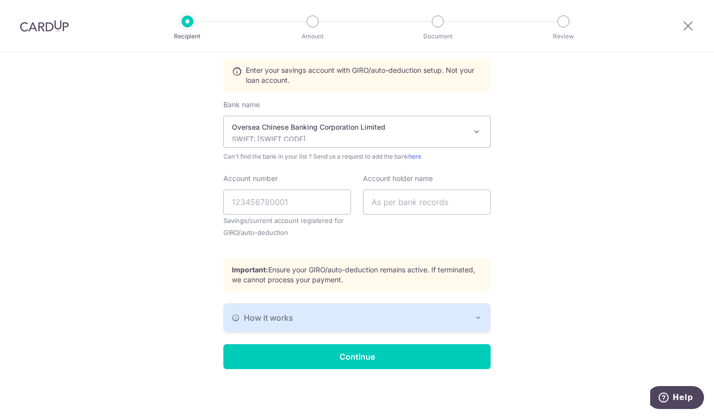
scroll to position [226, 0]
click at [288, 206] on input "Account number" at bounding box center [287, 202] width 128 height 25
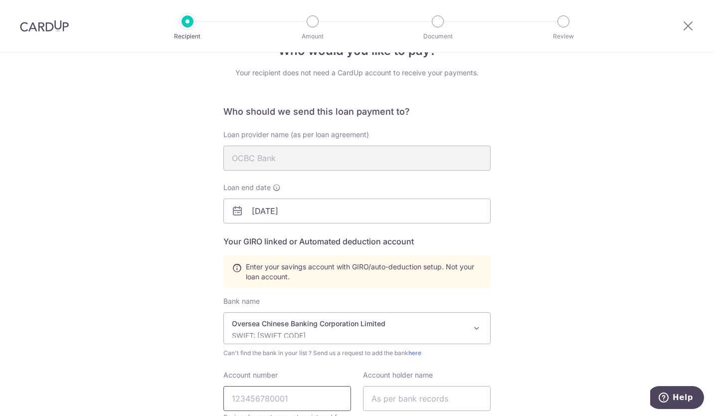
scroll to position [0, 0]
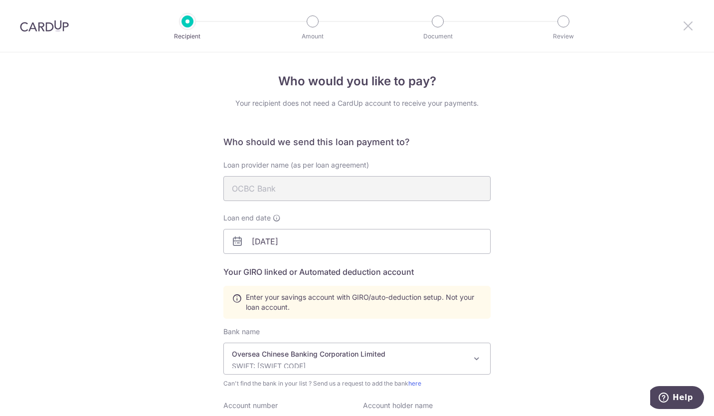
click at [692, 24] on icon at bounding box center [688, 25] width 12 height 12
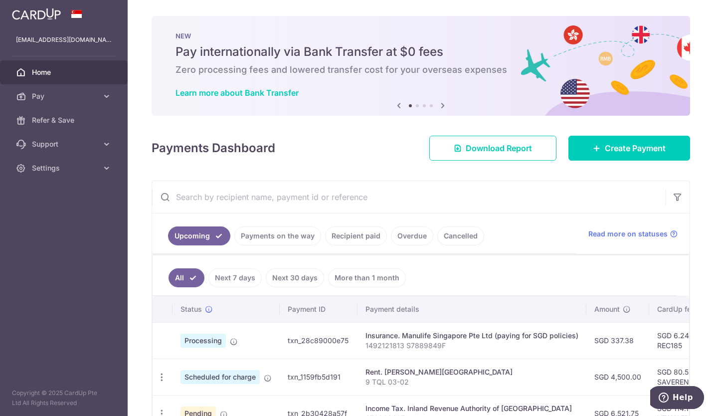
click at [72, 174] on link "Settings" at bounding box center [64, 168] width 128 height 24
click at [57, 215] on span "Logout" at bounding box center [65, 216] width 66 height 10
